Goal: Information Seeking & Learning: Compare options

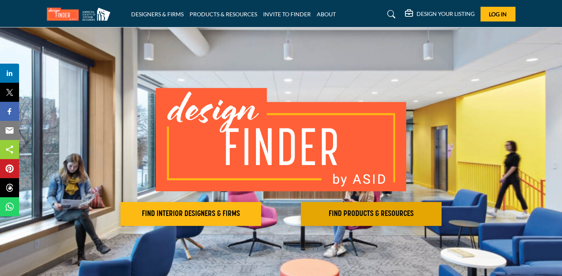
click at [261, 207] on button "FIND PRODUCTS & RESOURCES Find the products and resources to make your project …" at bounding box center [190, 214] width 141 height 24
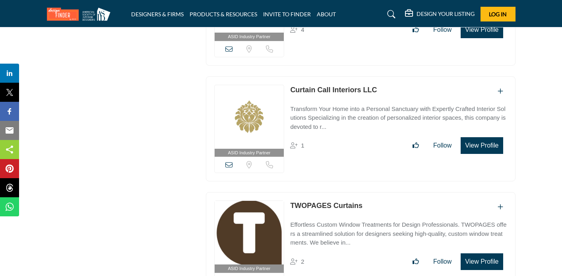
scroll to position [2813, 0]
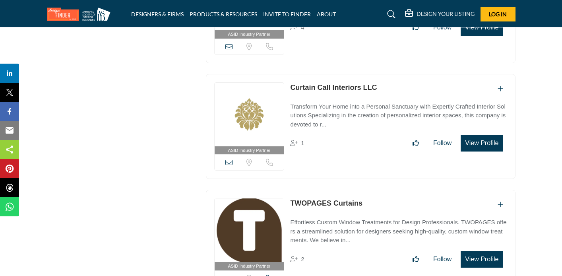
click at [332, 105] on p "Transform Your Home into a Personal Sanctuary with Expertly Crafted Interior So…" at bounding box center [398, 115] width 217 height 27
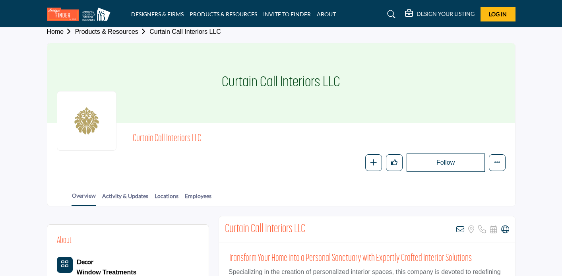
scroll to position [19, 0]
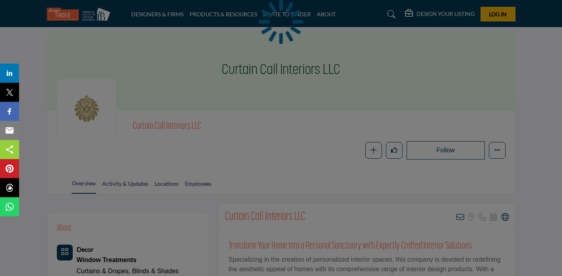
click at [319, 165] on div at bounding box center [281, 138] width 562 height 276
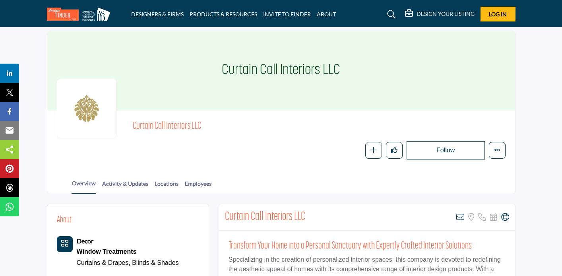
scroll to position [133, 0]
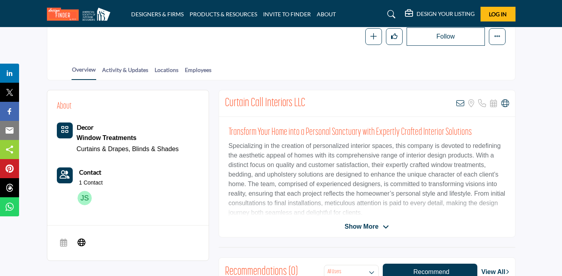
click at [356, 226] on span "Show More" at bounding box center [362, 227] width 34 height 10
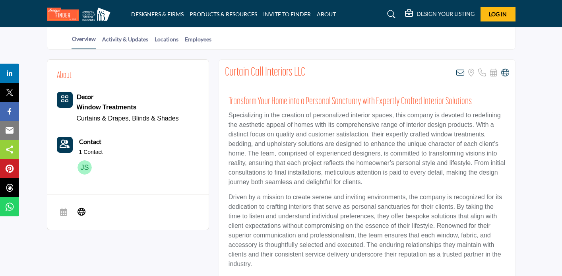
scroll to position [161, 0]
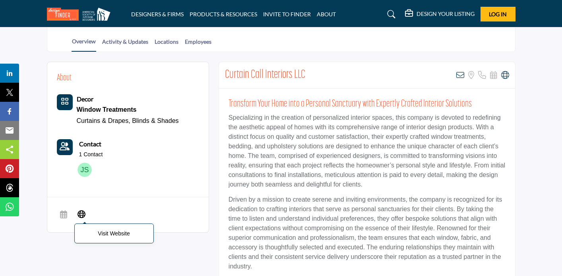
click at [81, 214] on icon at bounding box center [82, 214] width 8 height 10
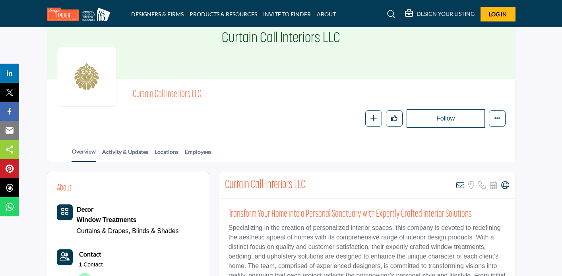
scroll to position [70, 0]
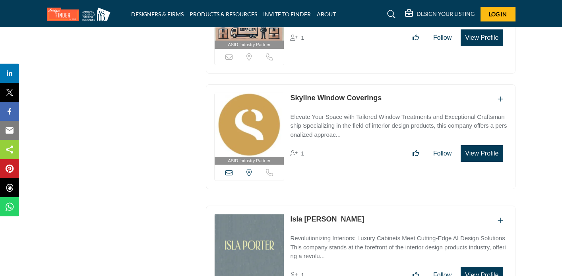
scroll to position [4889, 0]
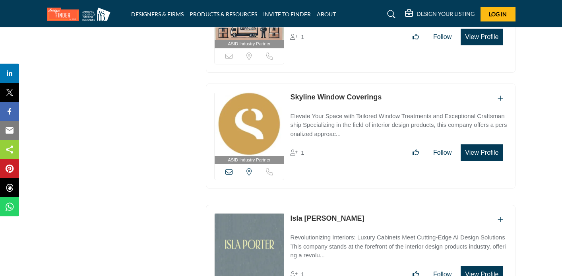
click at [324, 93] on link "Skyline Window Coverings" at bounding box center [335, 97] width 91 height 8
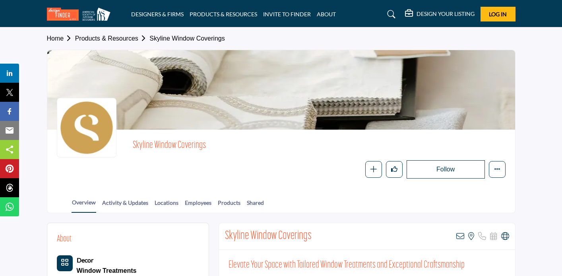
scroll to position [148, 0]
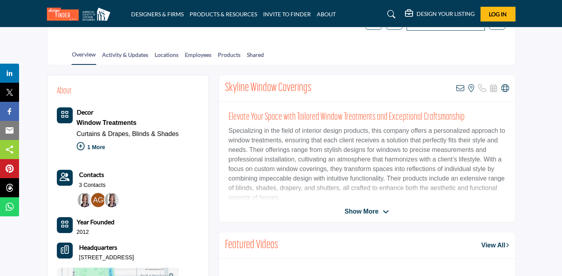
click at [355, 210] on span "Show More" at bounding box center [362, 212] width 34 height 10
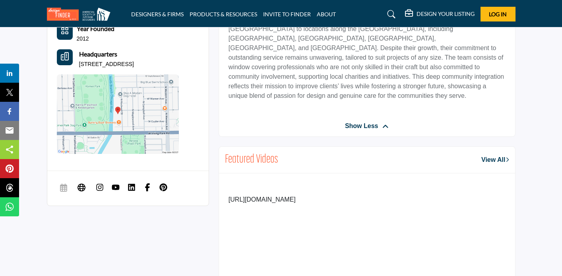
scroll to position [342, 0]
click at [148, 191] on img at bounding box center [148, 187] width 8 height 8
